Goal: Book appointment/travel/reservation

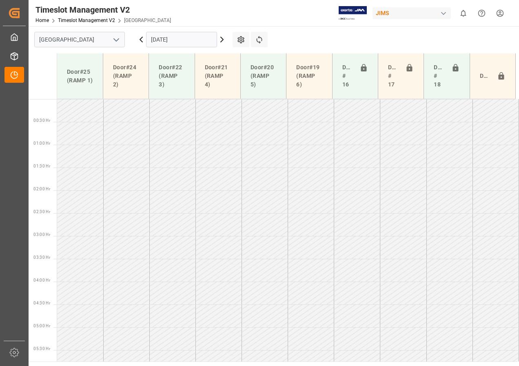
scroll to position [275, 0]
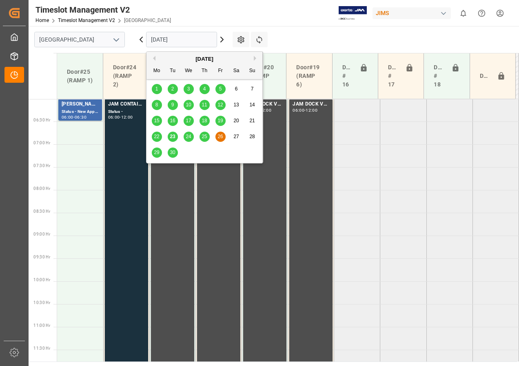
click at [177, 41] on input "[DATE]" at bounding box center [181, 40] width 71 height 16
click at [191, 137] on div "24" at bounding box center [189, 137] width 10 height 10
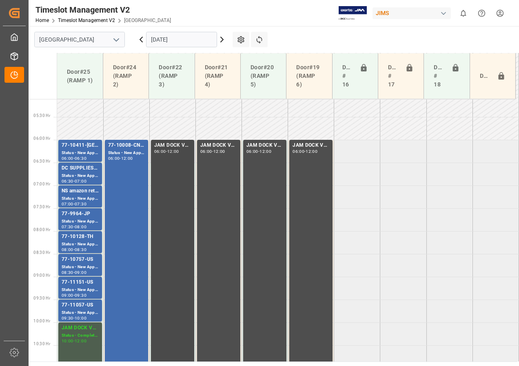
scroll to position [230, 0]
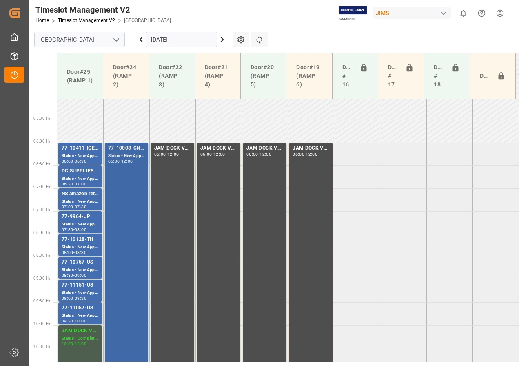
click at [126, 168] on div "77-10008-CN(IN07/228 lines) Status - New Appointment 06:00 - 12:00" at bounding box center [126, 279] width 37 height 270
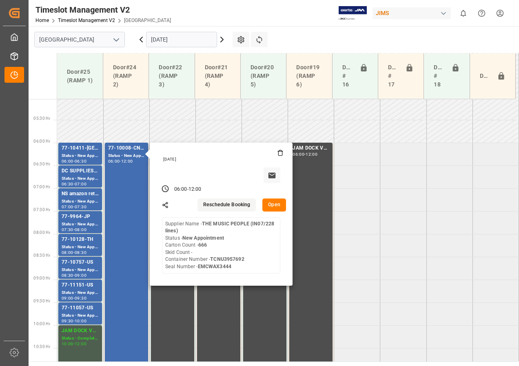
click at [270, 204] on button "Open" at bounding box center [274, 205] width 24 height 13
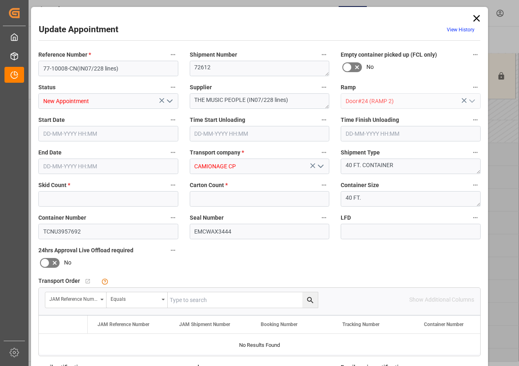
type input "0"
type input "666"
type input "[DATE] 06:00"
type input "[DATE] 12:00"
type input "[DATE] 20:04"
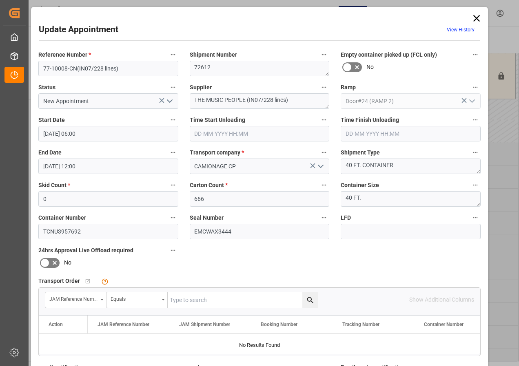
click at [475, 15] on icon at bounding box center [476, 18] width 11 height 11
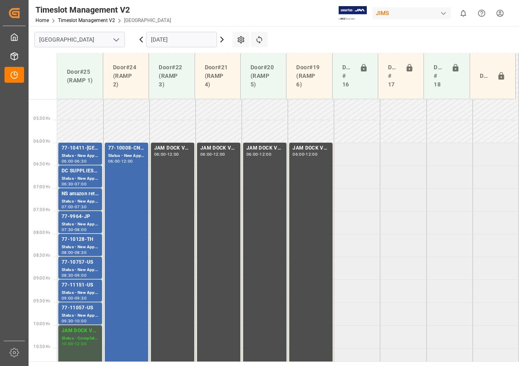
click at [153, 40] on input "[DATE]" at bounding box center [181, 40] width 71 height 16
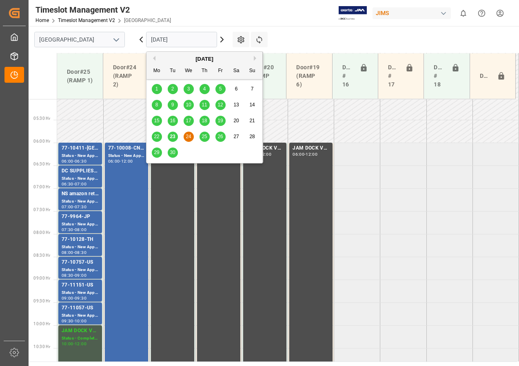
click at [206, 138] on span "25" at bounding box center [204, 137] width 5 height 6
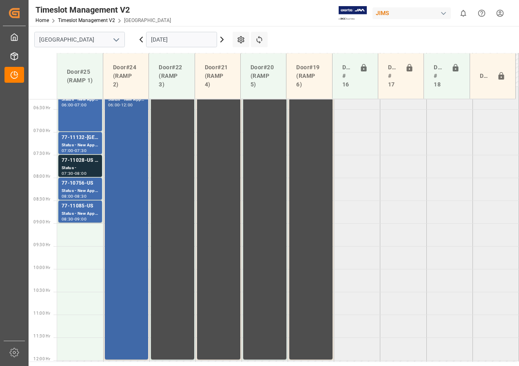
scroll to position [287, 0]
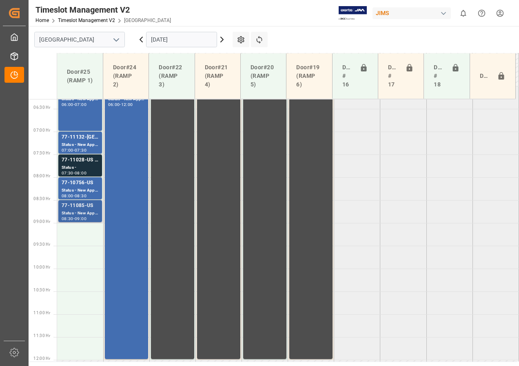
click at [79, 217] on div "09:00" at bounding box center [81, 219] width 12 height 4
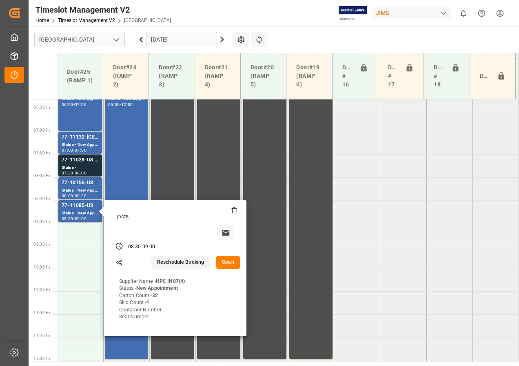
click at [226, 259] on button "Open" at bounding box center [228, 262] width 24 height 13
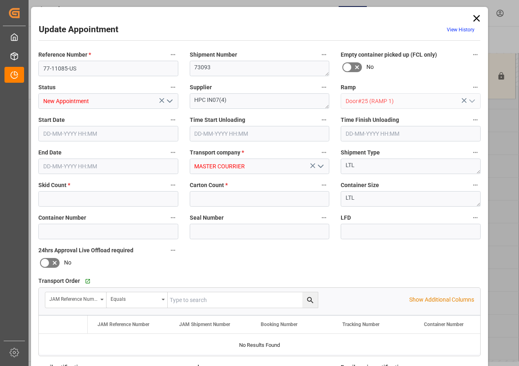
type input "4"
type input "32"
type input "[DATE] 08:30"
type input "[DATE] 09:00"
type input "[DATE] 13:06"
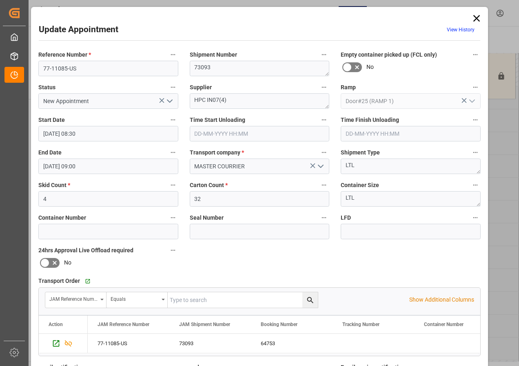
click at [474, 20] on icon at bounding box center [476, 18] width 7 height 7
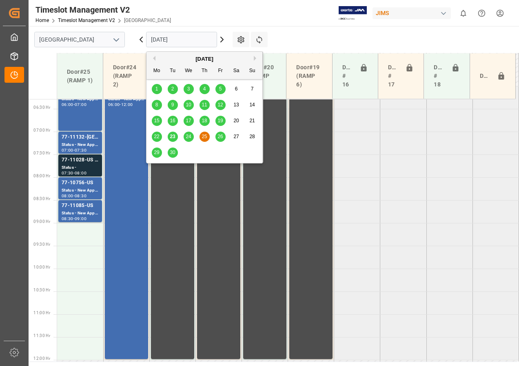
click at [172, 42] on input "[DATE]" at bounding box center [181, 40] width 71 height 16
click at [219, 134] on span "26" at bounding box center [219, 137] width 5 height 6
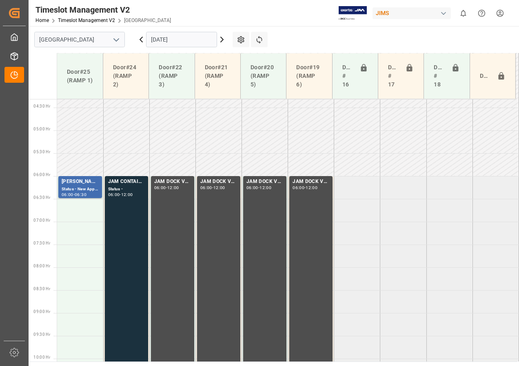
scroll to position [193, 0]
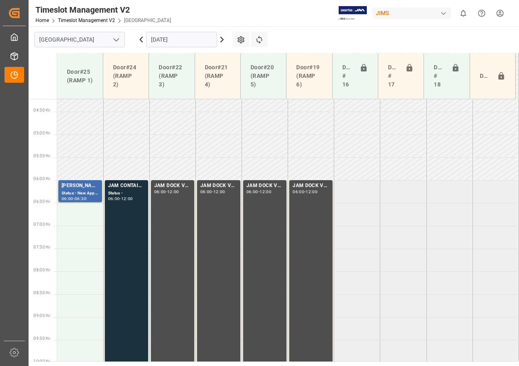
click at [193, 38] on input "[DATE]" at bounding box center [181, 40] width 71 height 16
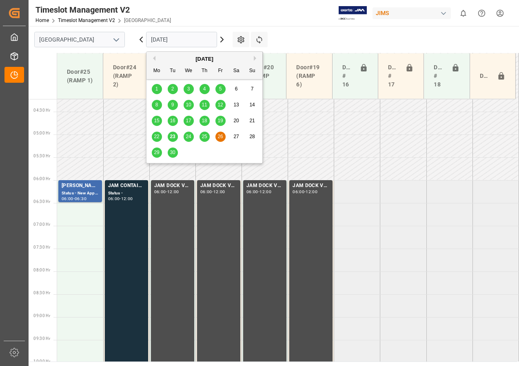
click at [158, 152] on span "29" at bounding box center [156, 153] width 5 height 6
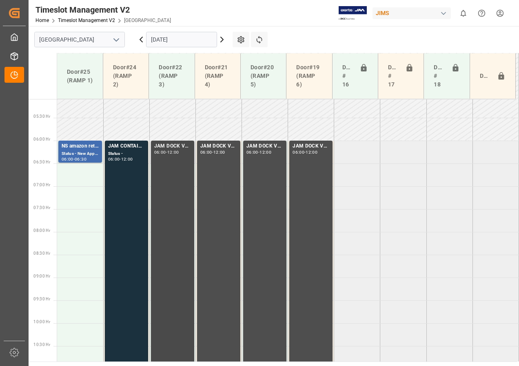
scroll to position [220, 0]
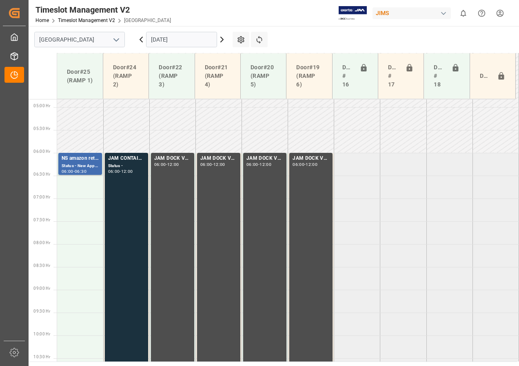
click at [162, 40] on input "[DATE]" at bounding box center [181, 40] width 71 height 16
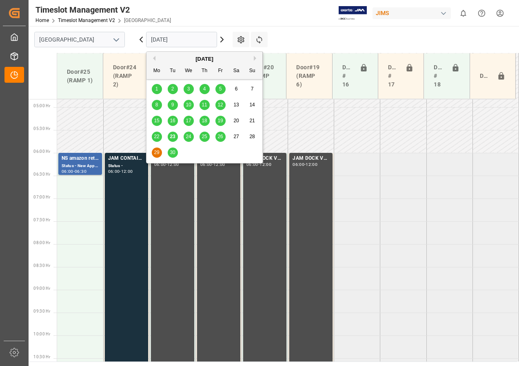
click at [176, 150] on div "30" at bounding box center [173, 153] width 10 height 10
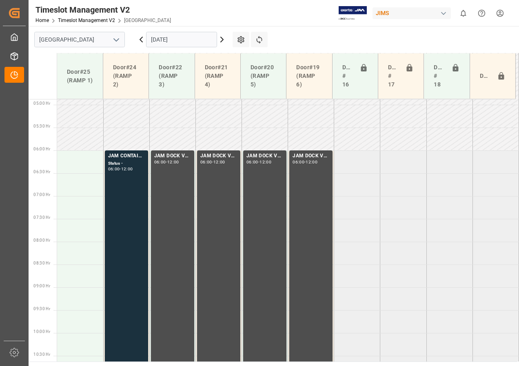
scroll to position [275, 0]
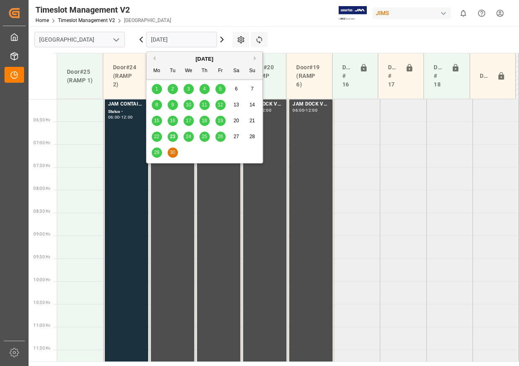
click at [183, 40] on input "[DATE]" at bounding box center [181, 40] width 71 height 16
click at [159, 153] on span "29" at bounding box center [156, 153] width 5 height 6
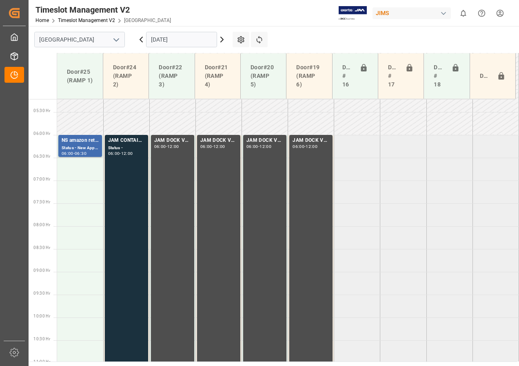
scroll to position [239, 0]
click at [142, 40] on icon at bounding box center [141, 40] width 10 height 10
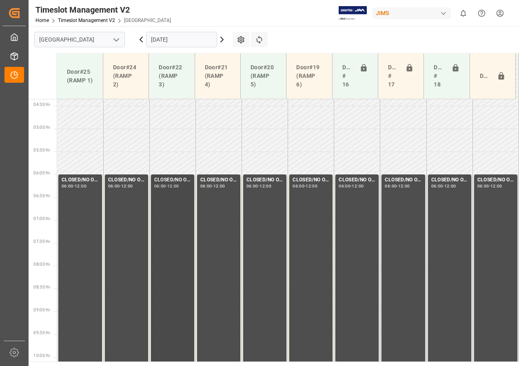
scroll to position [198, 0]
click at [142, 41] on icon at bounding box center [141, 39] width 2 height 5
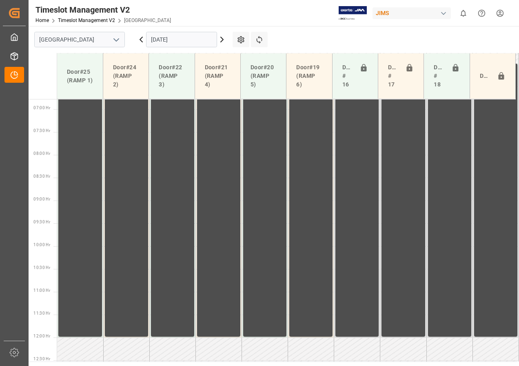
scroll to position [279, 0]
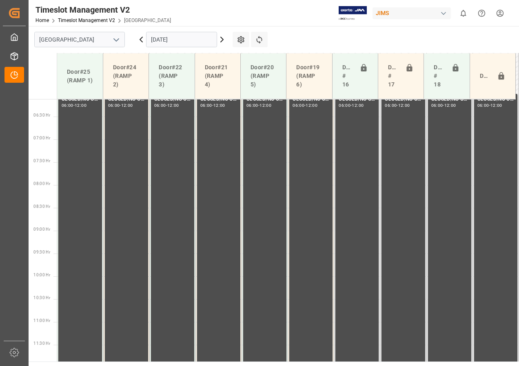
click at [139, 37] on icon at bounding box center [141, 40] width 10 height 10
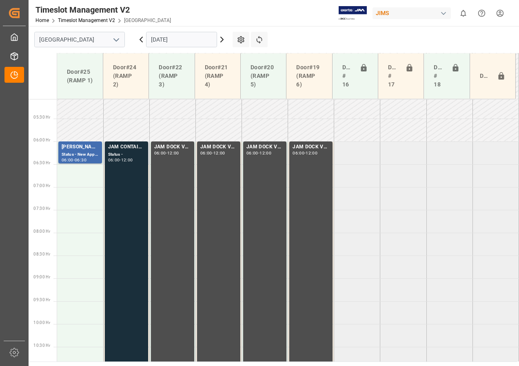
scroll to position [232, 0]
click at [141, 38] on icon at bounding box center [141, 40] width 10 height 10
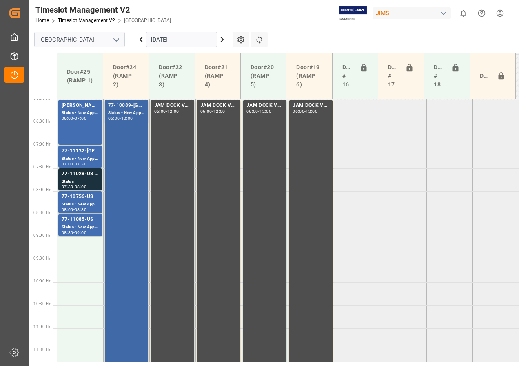
scroll to position [269, 0]
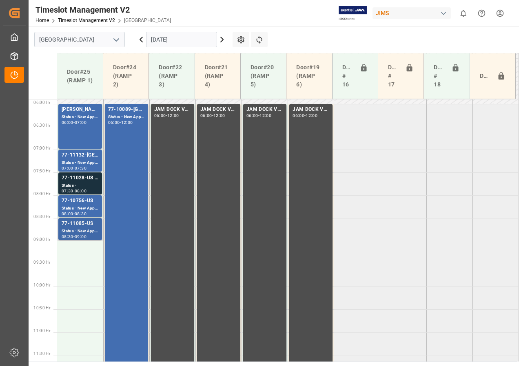
click at [79, 227] on div "77-11085-US" at bounding box center [80, 224] width 37 height 8
click at [120, 175] on div "77-10089-GB(IN01/76 lines) Status - New Appointment 06:00 - 12:00" at bounding box center [126, 241] width 37 height 270
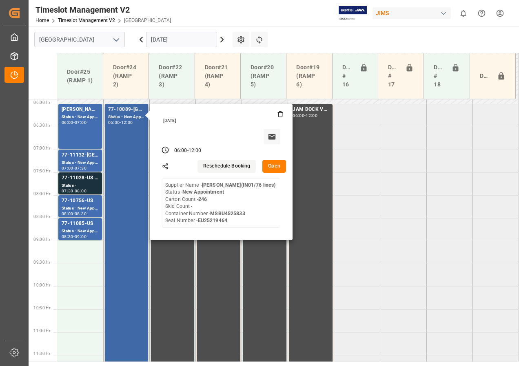
scroll to position [351, 0]
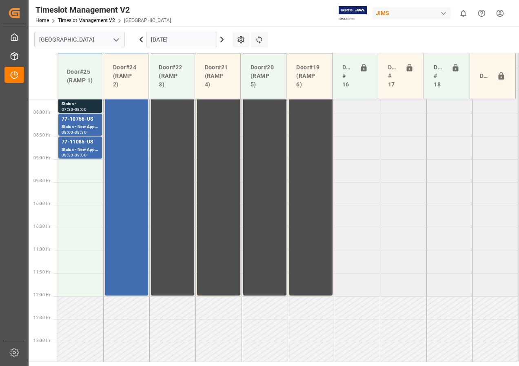
click at [79, 220] on td at bounding box center [80, 216] width 46 height 23
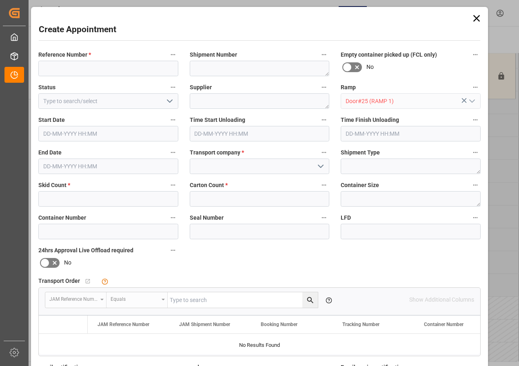
type input "[DATE] 10:00"
type input "[DATE] 10:30"
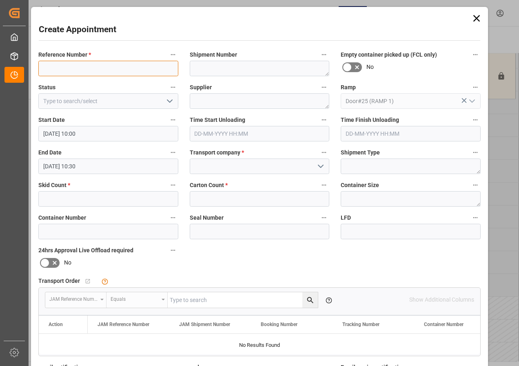
click at [97, 69] on input at bounding box center [108, 69] width 140 height 16
click at [72, 68] on input "JAM DOCK CONTROL" at bounding box center [108, 69] width 140 height 16
click at [71, 69] on input "JAM DOCK SPACE CONTROL" at bounding box center [108, 69] width 140 height 16
drag, startPoint x: 118, startPoint y: 68, endPoint x: 40, endPoint y: 67, distance: 77.9
click at [40, 67] on input "JAM DOCK WORK SPACE CONTROL" at bounding box center [108, 69] width 140 height 16
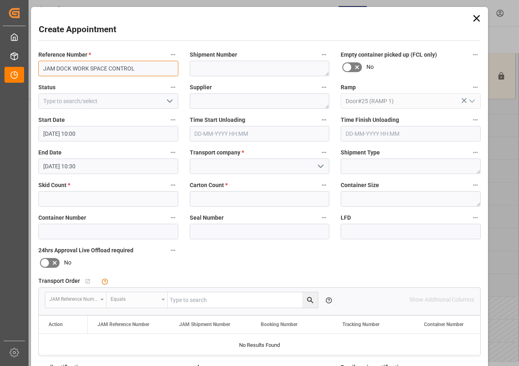
type input "JAM DOCK WORK SPACE CONTROL"
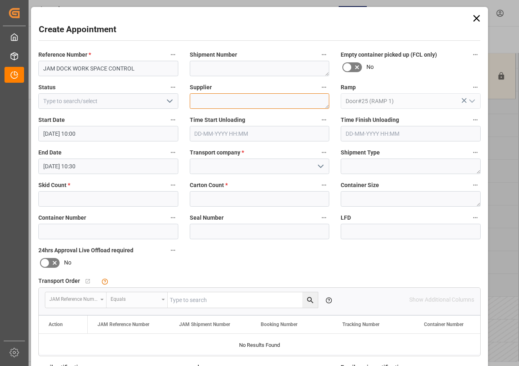
click at [203, 98] on textarea at bounding box center [260, 101] width 140 height 16
paste textarea "JAM DOCK WORK SPACE CONTROL"
type textarea "JAM DOCK WORK SPACE CONTROL"
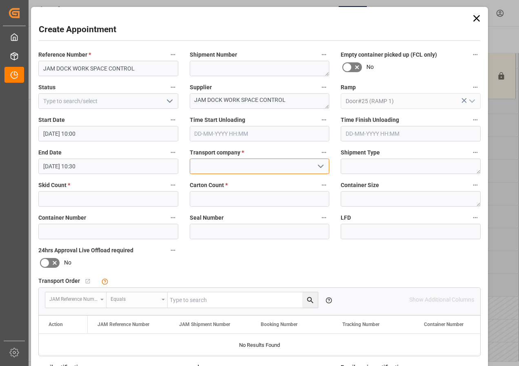
click at [231, 162] on input at bounding box center [260, 167] width 140 height 16
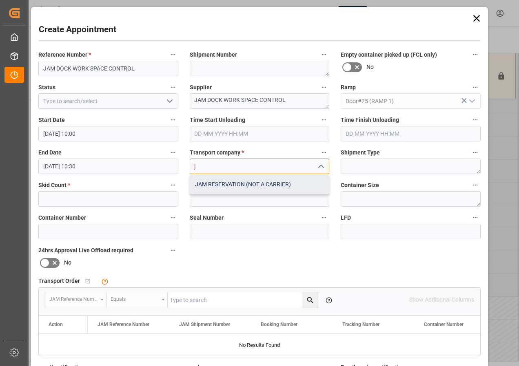
click at [233, 185] on div "JAM RESERVATION (NOT A CARRIER)" at bounding box center [259, 184] width 139 height 18
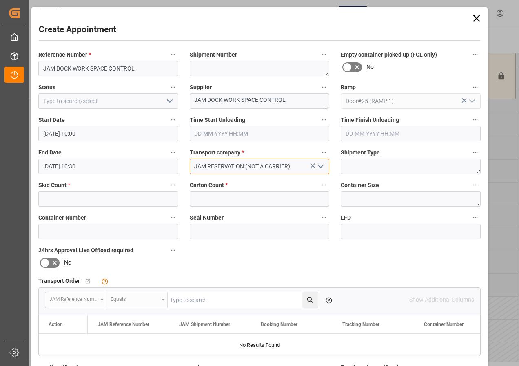
type input "JAM RESERVATION (NOT A CARRIER)"
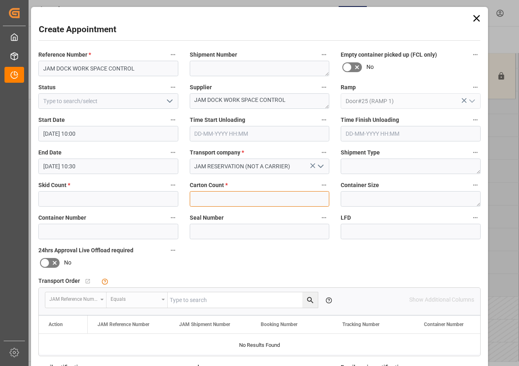
click at [206, 200] on input "text" at bounding box center [260, 199] width 140 height 16
type input "0"
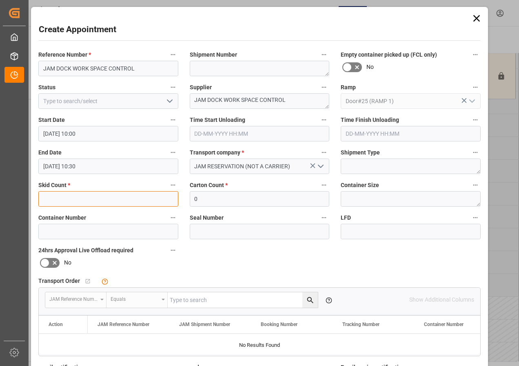
click at [97, 199] on input "text" at bounding box center [108, 199] width 140 height 16
type input "0"
click at [58, 166] on input "[DATE] 10:30" at bounding box center [108, 167] width 140 height 16
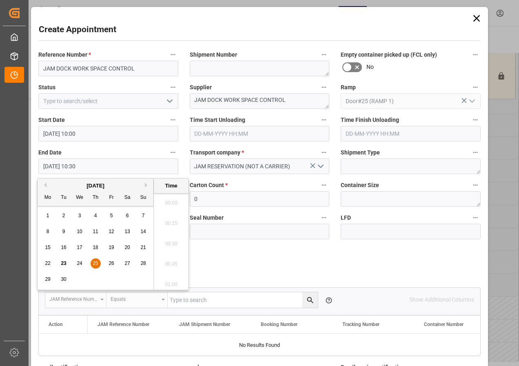
scroll to position [819, 0]
click at [95, 265] on span "25" at bounding box center [95, 264] width 5 height 6
click at [170, 241] on li "12:00" at bounding box center [171, 241] width 35 height 20
type input "[DATE] 12:00"
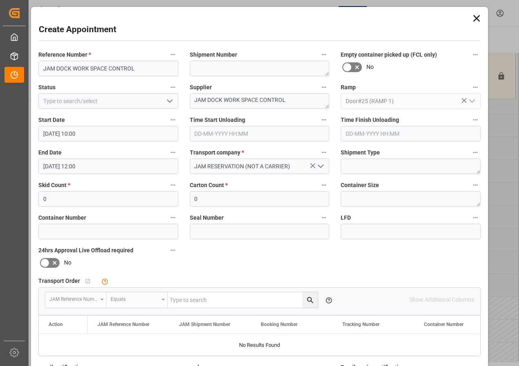
click at [172, 103] on icon "open menu" at bounding box center [170, 101] width 10 height 10
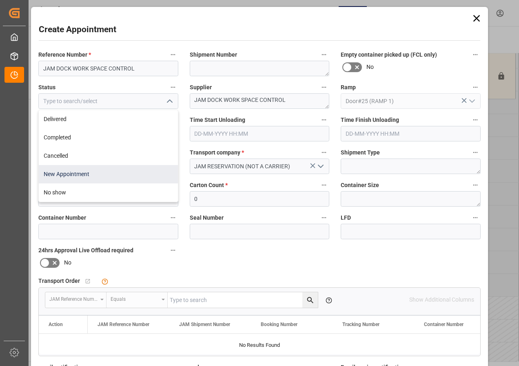
click at [69, 175] on div "New Appointment" at bounding box center [108, 174] width 139 height 18
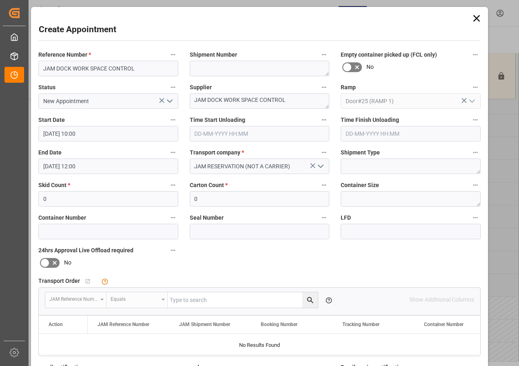
click at [165, 100] on icon "open menu" at bounding box center [170, 101] width 10 height 10
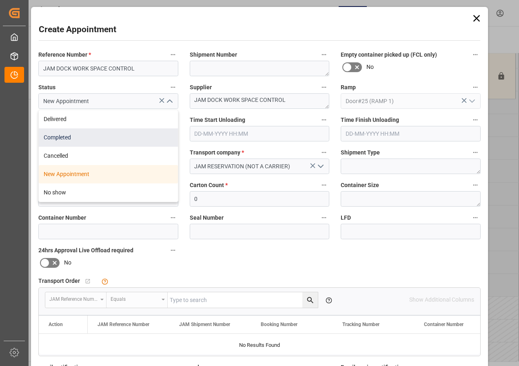
click at [59, 140] on div "Completed" at bounding box center [108, 138] width 139 height 18
type input "Completed"
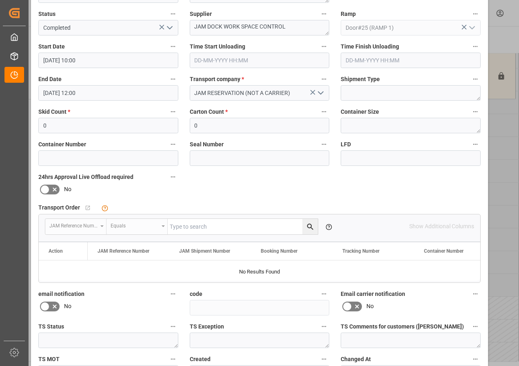
scroll to position [130, 0]
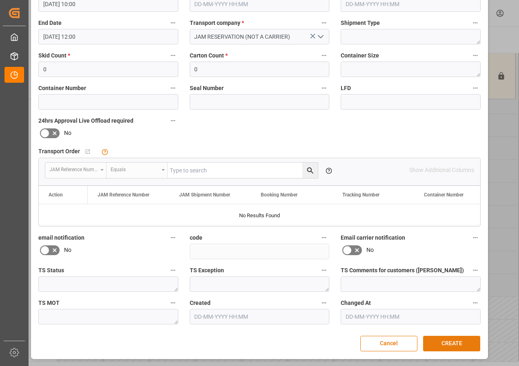
click at [446, 341] on button "CREATE" at bounding box center [451, 344] width 57 height 16
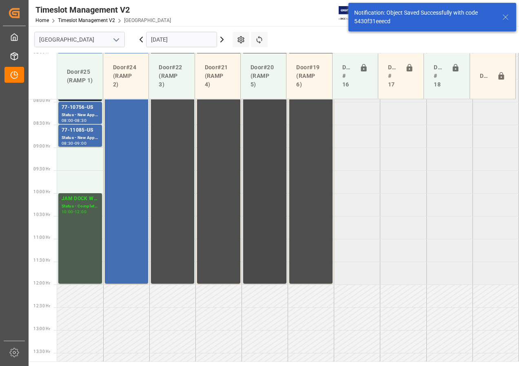
scroll to position [301, 0]
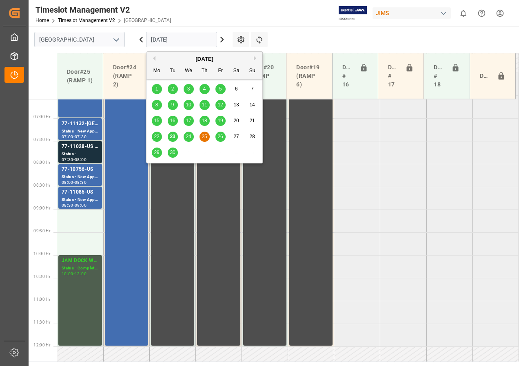
click at [163, 41] on input "[DATE]" at bounding box center [181, 40] width 71 height 16
click at [222, 137] on span "26" at bounding box center [219, 137] width 5 height 6
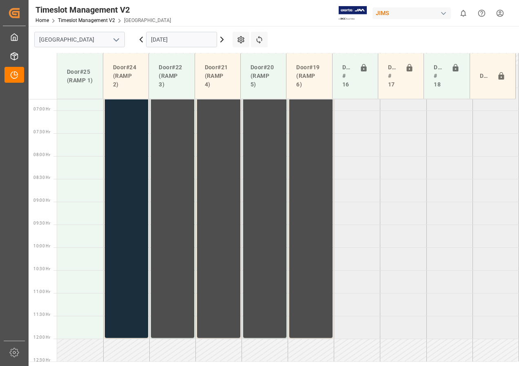
scroll to position [259, 0]
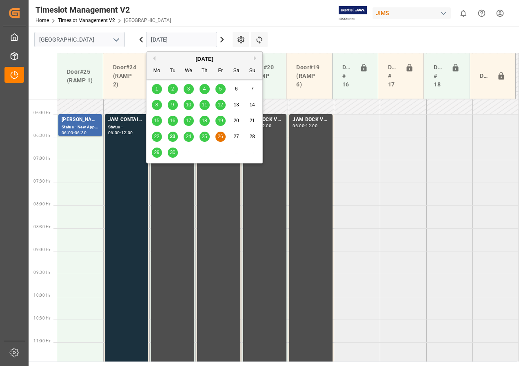
click at [165, 43] on input "[DATE]" at bounding box center [181, 40] width 71 height 16
click at [190, 136] on span "24" at bounding box center [188, 137] width 5 height 6
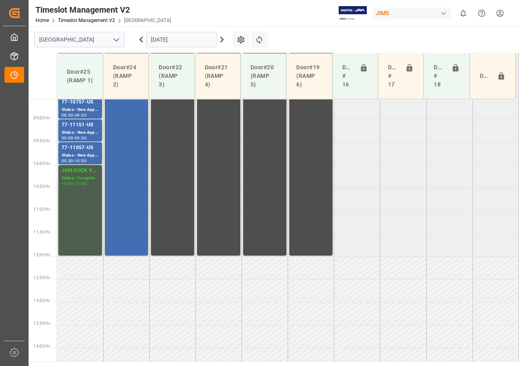
scroll to position [320, 0]
